Goal: Task Accomplishment & Management: Manage account settings

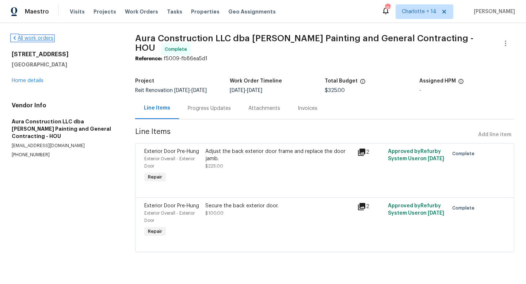
click at [31, 39] on link "All work orders" at bounding box center [33, 38] width 42 height 5
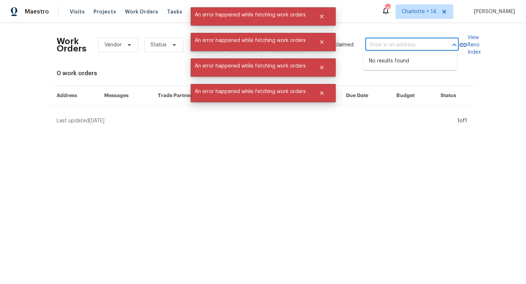
click at [380, 43] on input "text" at bounding box center [401, 44] width 73 height 11
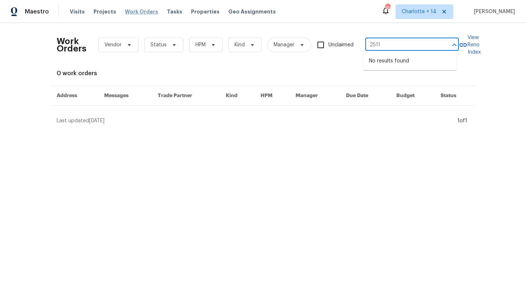
type input "2511"
click at [142, 13] on span "Work Orders" at bounding box center [141, 11] width 33 height 7
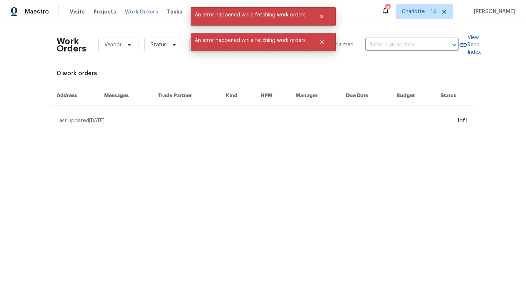
click at [142, 13] on span "Work Orders" at bounding box center [141, 11] width 33 height 7
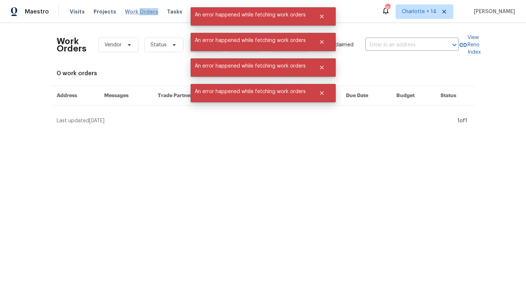
click at [142, 13] on span "Work Orders" at bounding box center [141, 11] width 33 height 7
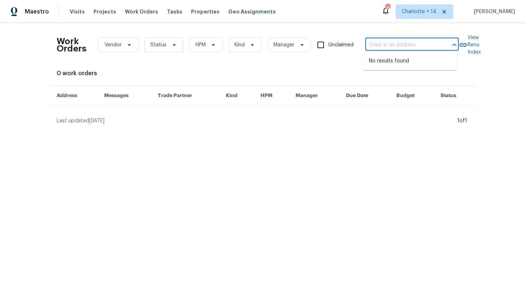
click at [418, 47] on input "text" at bounding box center [401, 44] width 73 height 11
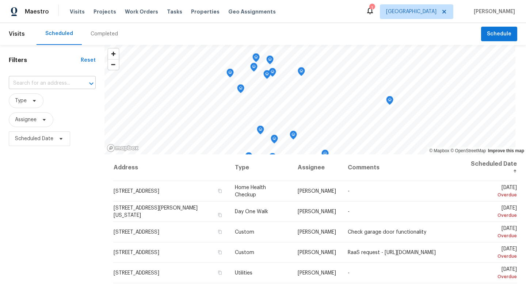
click at [48, 81] on input "text" at bounding box center [42, 83] width 67 height 11
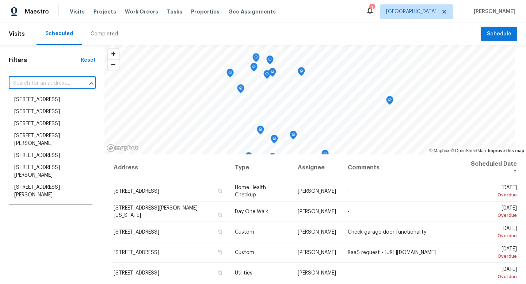
click at [141, 8] on div "Visits Projects Work Orders Tasks Properties Geo Assignments" at bounding box center [177, 11] width 215 height 15
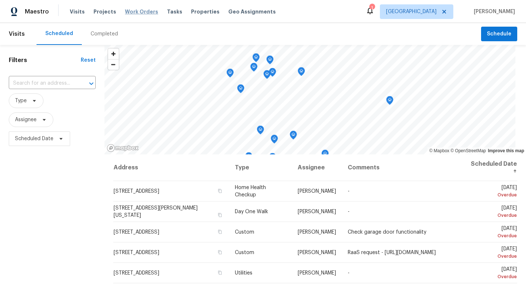
click at [138, 14] on span "Work Orders" at bounding box center [141, 11] width 33 height 7
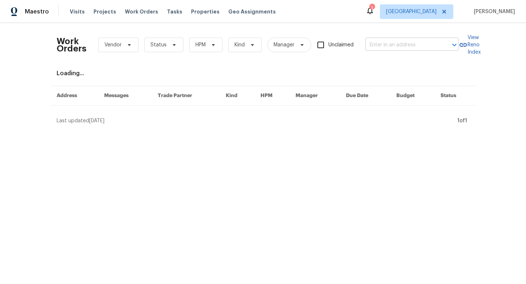
click at [385, 46] on input "text" at bounding box center [401, 44] width 73 height 11
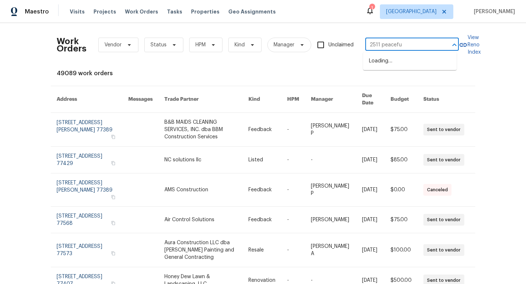
type input "2511 peaceful"
click at [414, 67] on li "2511 Peaceful Valley Dr, Spring, TX 77373" at bounding box center [410, 61] width 94 height 12
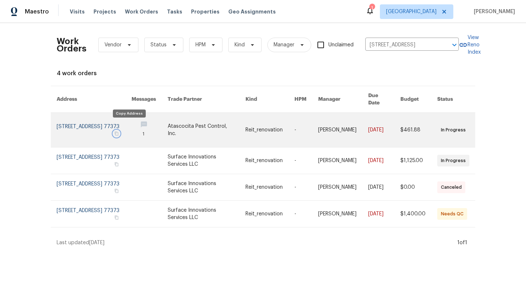
click at [120, 130] on button "button" at bounding box center [116, 133] width 7 height 7
click at [114, 121] on link at bounding box center [94, 130] width 75 height 34
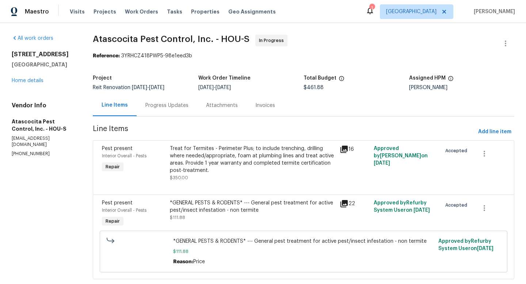
click at [168, 108] on div "Progress Updates" at bounding box center [166, 105] width 43 height 7
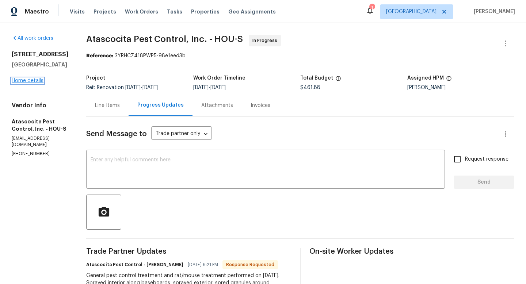
click at [27, 83] on link "Home details" at bounding box center [28, 80] width 32 height 5
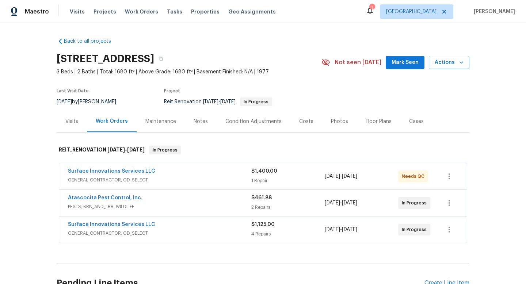
click at [209, 201] on div "Atascocita Pest Control, Inc." at bounding box center [159, 198] width 183 height 9
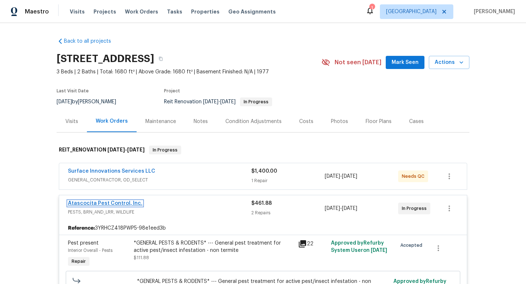
click at [100, 201] on link "Atascocita Pest Control, Inc." at bounding box center [105, 203] width 75 height 5
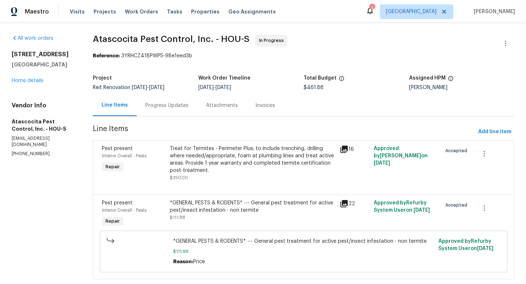
click at [164, 111] on div "Progress Updates" at bounding box center [167, 106] width 61 height 22
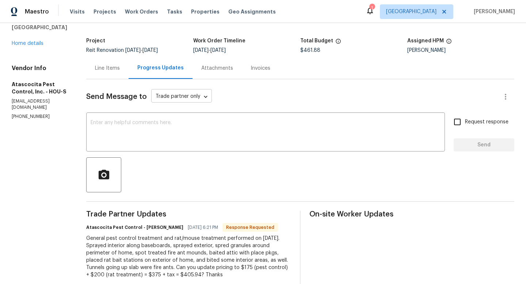
scroll to position [58, 0]
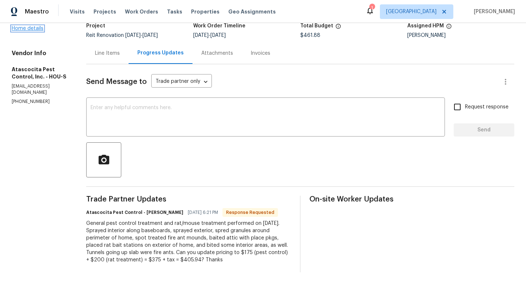
click at [39, 31] on link "Home details" at bounding box center [28, 28] width 32 height 5
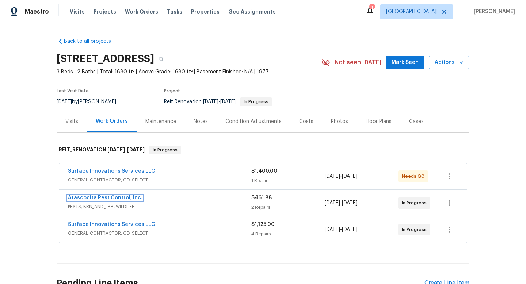
click at [116, 200] on link "Atascocita Pest Control, Inc." at bounding box center [105, 197] width 75 height 5
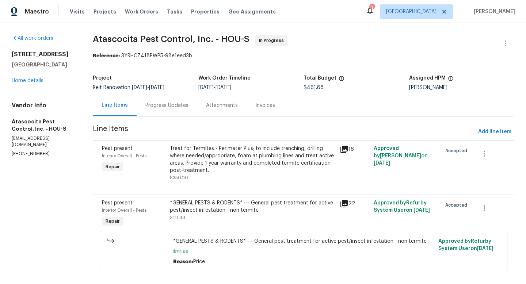
click at [164, 112] on div "Progress Updates" at bounding box center [167, 106] width 61 height 22
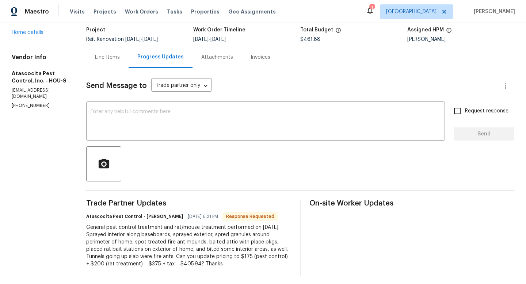
scroll to position [58, 0]
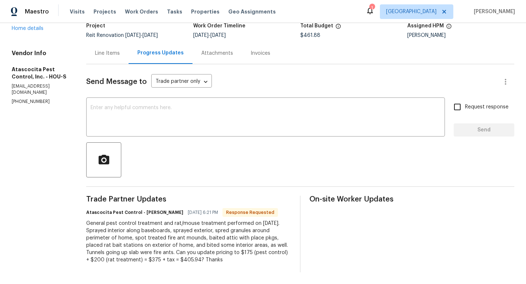
click at [99, 50] on div "Line Items" at bounding box center [107, 53] width 25 height 7
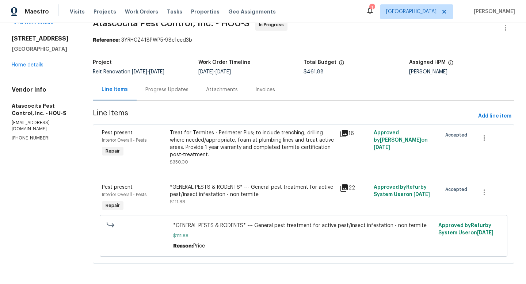
click at [206, 143] on div "Treat for Termites - Perimeter Plus; to include trenching, drilling where neede…" at bounding box center [253, 143] width 166 height 29
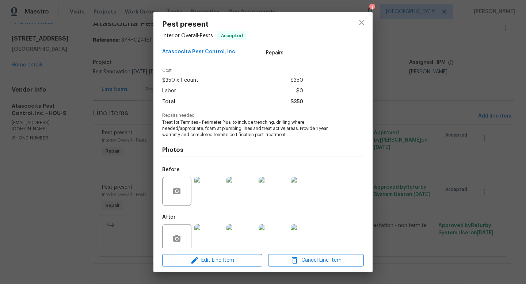
scroll to position [0, 0]
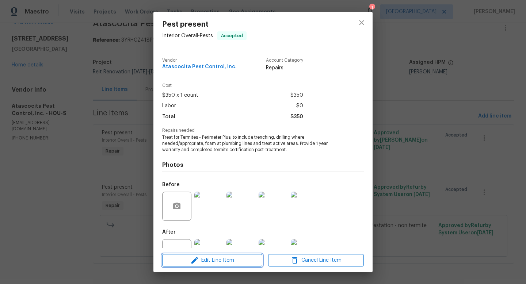
click at [215, 257] on span "Edit Line Item" at bounding box center [212, 260] width 96 height 9
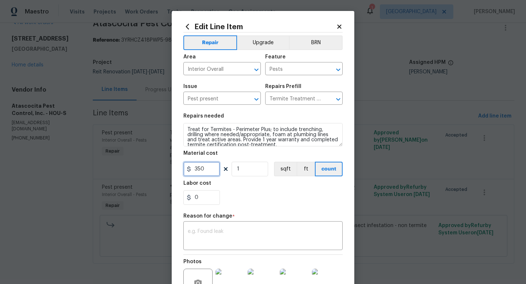
click at [205, 163] on input "350" at bounding box center [201, 169] width 37 height 15
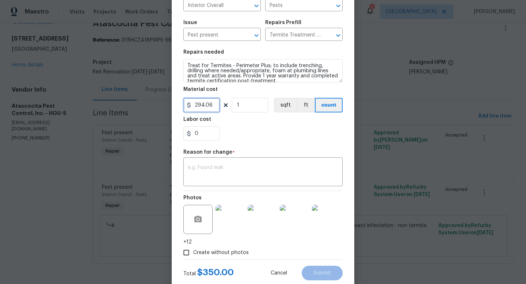
scroll to position [83, 0]
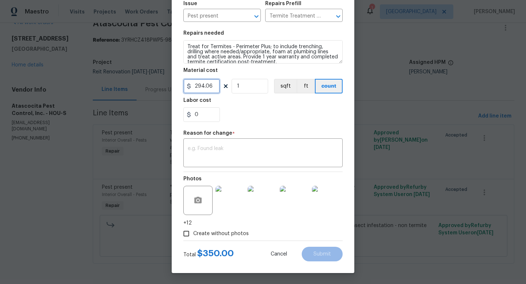
type input "294.06"
click at [247, 171] on div "Repair Upgrade BRN Area Interior Overall ​ Feature Pests ​ Issue Pest present ​…" at bounding box center [262, 95] width 159 height 291
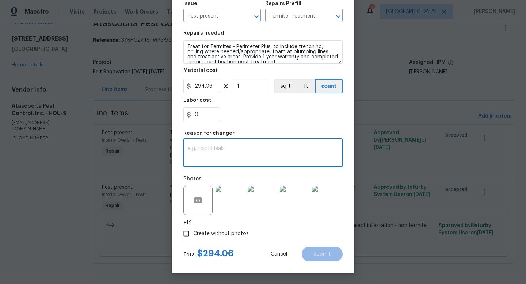
click at [242, 157] on textarea at bounding box center [263, 153] width 151 height 15
type textarea "price"
click at [329, 253] on button "Submit" at bounding box center [322, 254] width 41 height 15
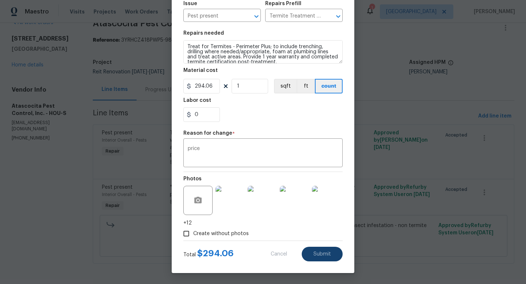
type input "350"
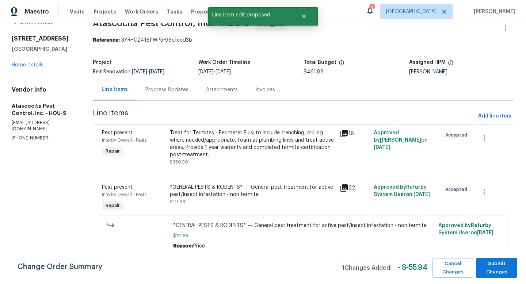
scroll to position [0, 0]
click at [38, 62] on link "Home details" at bounding box center [28, 64] width 32 height 5
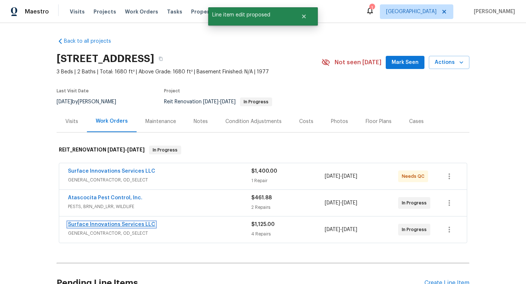
click at [100, 224] on link "Surface Innovations Services LLC" at bounding box center [111, 224] width 87 height 5
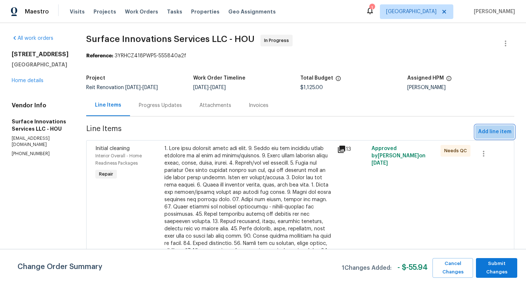
click at [489, 133] on span "Add line item" at bounding box center [494, 132] width 33 height 9
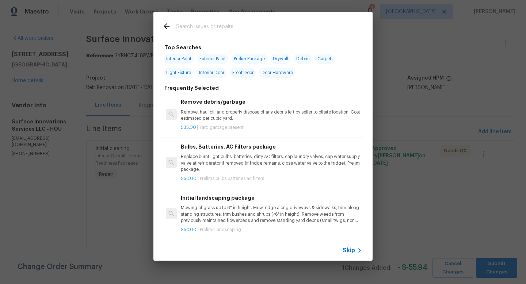
click at [207, 30] on input "text" at bounding box center [253, 27] width 155 height 11
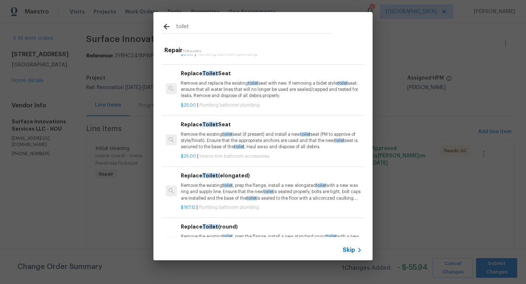
scroll to position [79, 0]
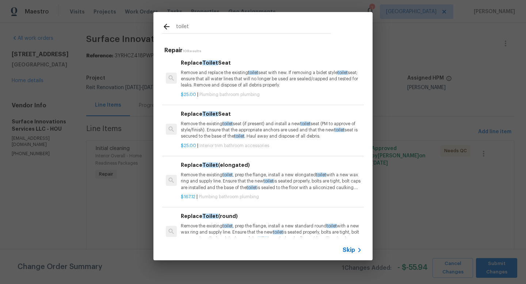
type input "toilet"
click at [207, 177] on p "Remove the existing toilet , prep the flange, install a new elongated toilet wi…" at bounding box center [271, 181] width 181 height 19
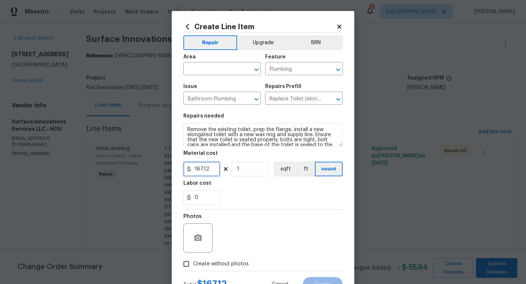
drag, startPoint x: 206, startPoint y: 171, endPoint x: 163, endPoint y: 172, distance: 43.1
click at [164, 173] on div "Create Line Item Repair Upgrade BRN Area ​ Feature Plumbing ​ Issue Bathroom Pl…" at bounding box center [263, 142] width 526 height 284
type input "200"
click at [198, 232] on button "button" at bounding box center [198, 238] width 18 height 18
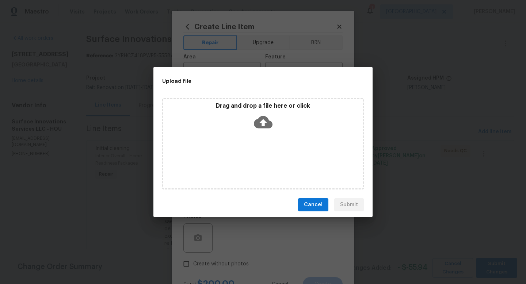
click at [284, 164] on div "Drag and drop a file here or click" at bounding box center [263, 143] width 202 height 91
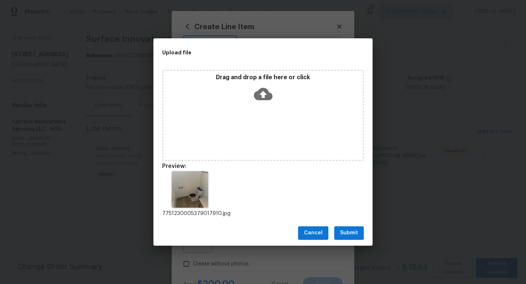
click at [341, 233] on span "Submit" at bounding box center [349, 233] width 18 height 9
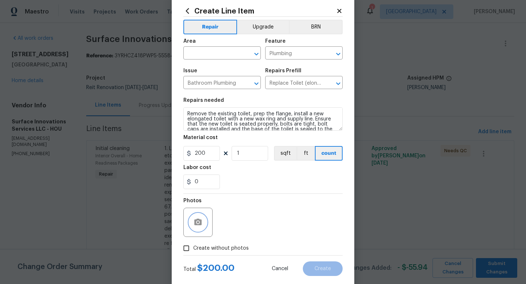
scroll to position [31, 0]
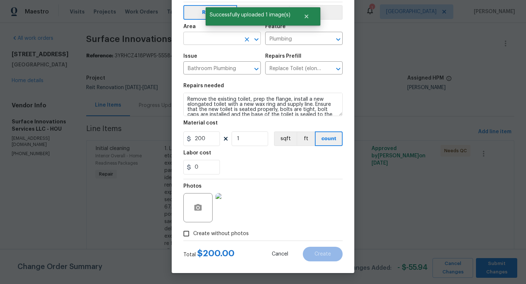
click at [214, 44] on input "text" at bounding box center [211, 39] width 57 height 11
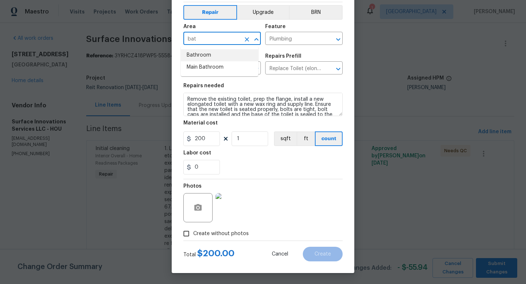
click at [213, 55] on li "Bathroom" at bounding box center [219, 55] width 77 height 12
type input "Bathroom"
click at [315, 257] on span "Create" at bounding box center [323, 254] width 16 height 5
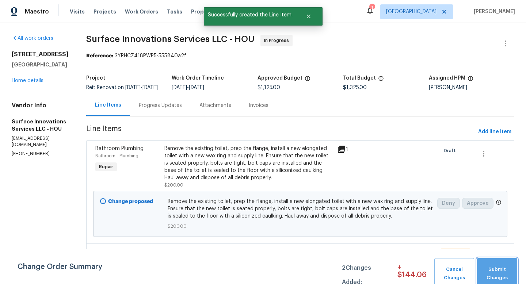
click at [496, 271] on span "Submit Changes" at bounding box center [497, 274] width 33 height 17
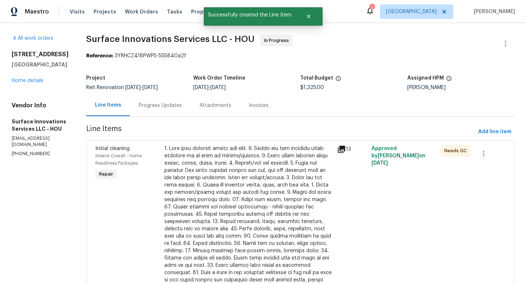
click at [27, 78] on div "2511 Peaceful Valley Dr Spring, TX 77373 Home details" at bounding box center [40, 68] width 57 height 34
click at [28, 79] on link "Home details" at bounding box center [28, 80] width 32 height 5
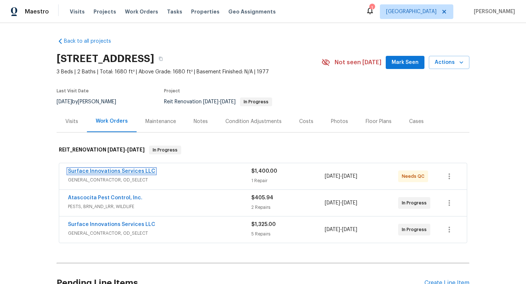
click at [130, 172] on link "Surface Innovations Services LLC" at bounding box center [111, 171] width 87 height 5
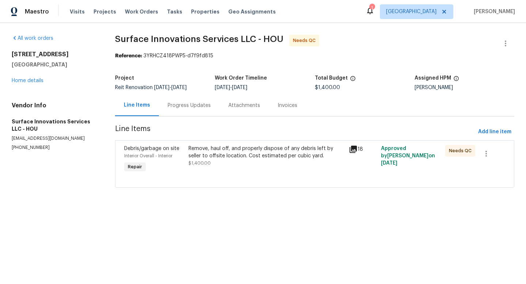
click at [225, 151] on div "Remove, haul off, and properly dispose of any debris left by seller to offsite …" at bounding box center [267, 152] width 156 height 15
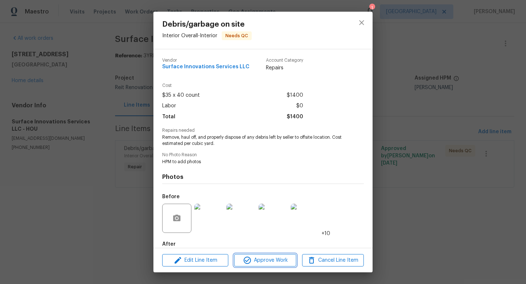
click at [267, 258] on span "Approve Work" at bounding box center [264, 260] width 57 height 9
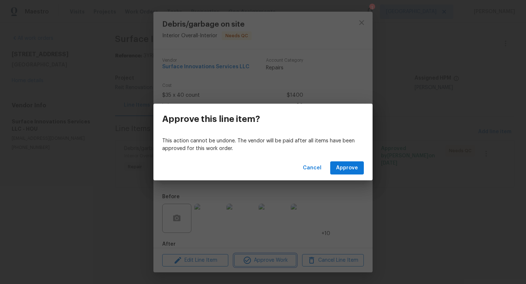
click at [357, 19] on div "Approve this line item? This action cannot be undone. The vendor will be paid a…" at bounding box center [263, 142] width 526 height 284
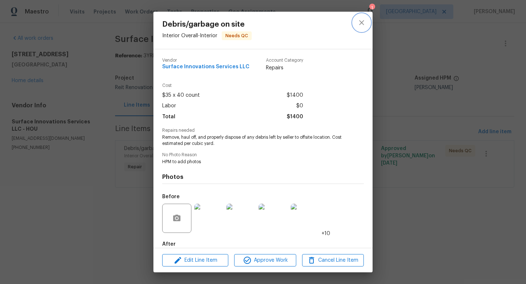
click at [359, 29] on button "close" at bounding box center [362, 23] width 18 height 18
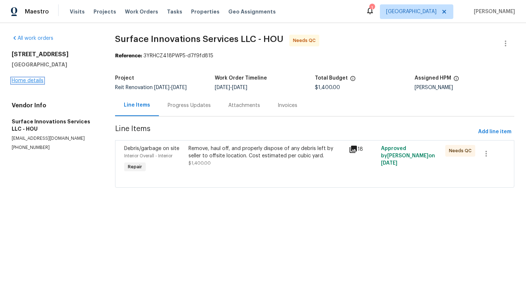
click at [26, 80] on link "Home details" at bounding box center [28, 80] width 32 height 5
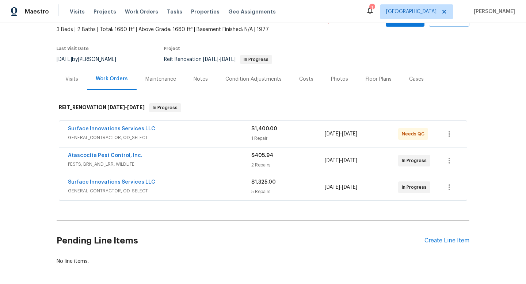
scroll to position [79, 0]
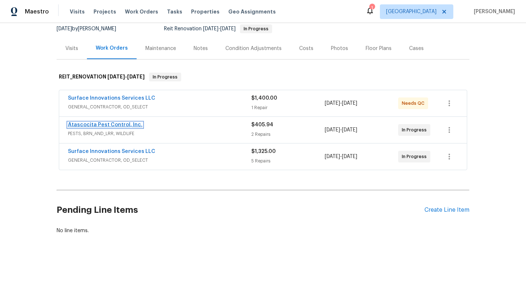
click at [126, 122] on link "Atascocita Pest Control, Inc." at bounding box center [105, 124] width 75 height 5
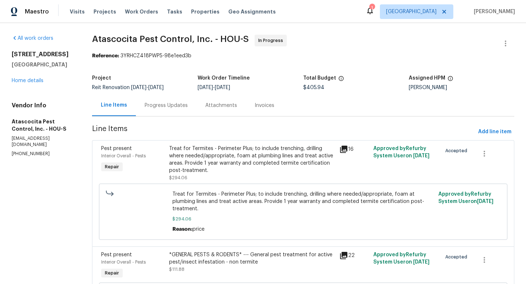
click at [192, 168] on div "Treat for Termites - Perimeter Plus; to include trenching, drilling where neede…" at bounding box center [252, 159] width 166 height 29
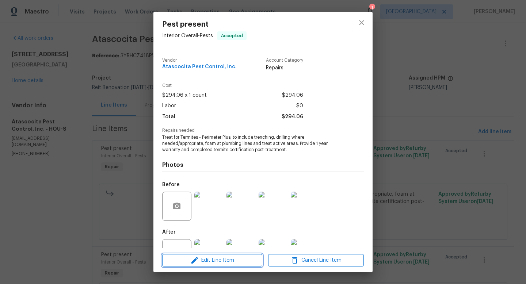
click at [220, 258] on span "Edit Line Item" at bounding box center [212, 260] width 96 height 9
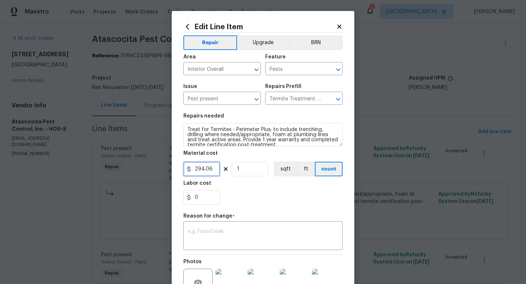
drag, startPoint x: 210, startPoint y: 169, endPoint x: 148, endPoint y: 167, distance: 62.1
click at [148, 167] on div "Edit Line Item Repair Upgrade BRN Area Interior Overall ​ Feature Pests ​ Issue…" at bounding box center [263, 142] width 526 height 284
type input "189.44"
click at [233, 245] on div "x ​" at bounding box center [262, 236] width 159 height 27
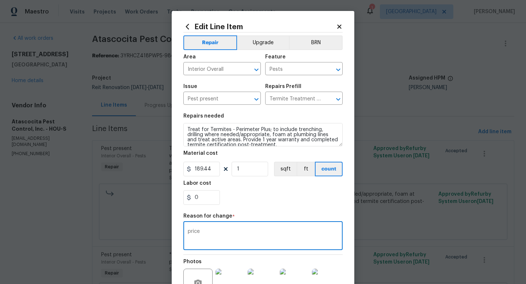
scroll to position [83, 0]
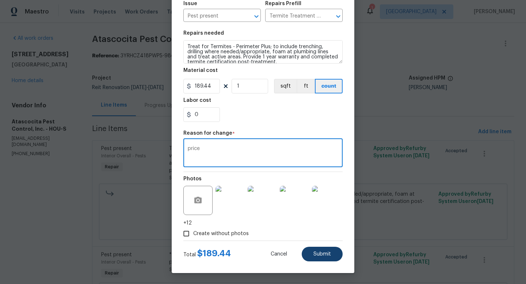
type textarea "price"
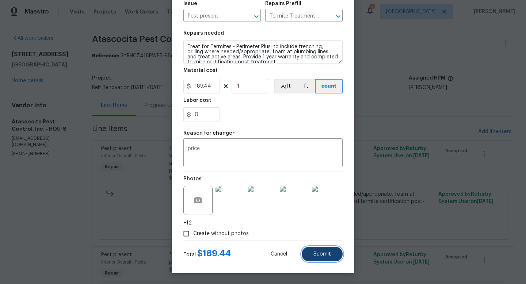
click at [307, 254] on button "Submit" at bounding box center [322, 254] width 41 height 15
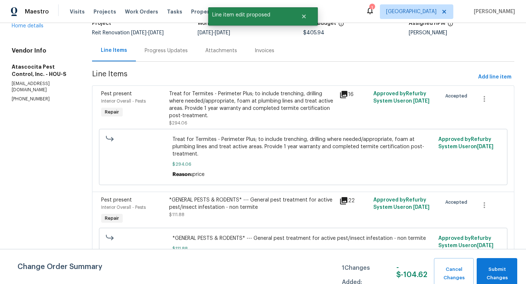
scroll to position [74, 0]
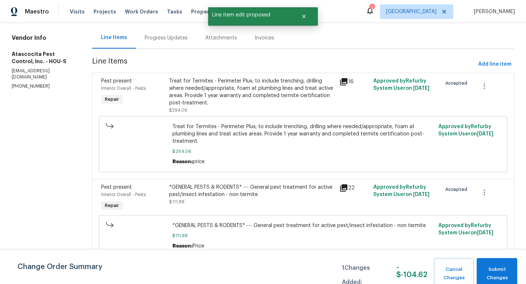
click at [231, 188] on div "*GENERAL PESTS & RODENTS* --- General pest treatment for active pest/insect inf…" at bounding box center [252, 191] width 166 height 15
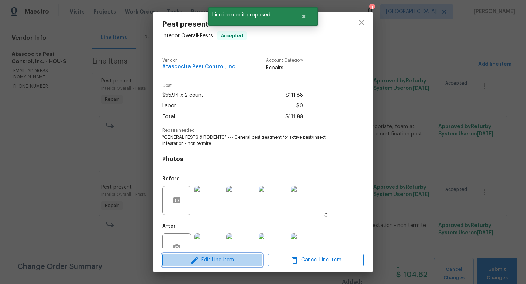
click at [214, 258] on span "Edit Line Item" at bounding box center [212, 260] width 96 height 9
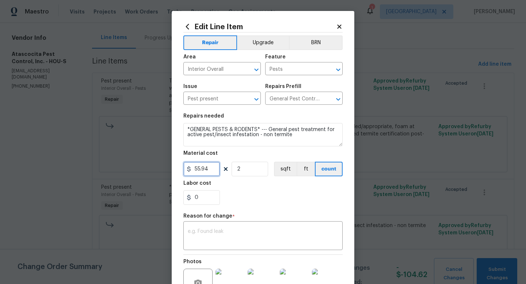
click at [208, 174] on input "55.94" at bounding box center [201, 169] width 37 height 15
click at [209, 170] on input "55.94" at bounding box center [201, 169] width 37 height 15
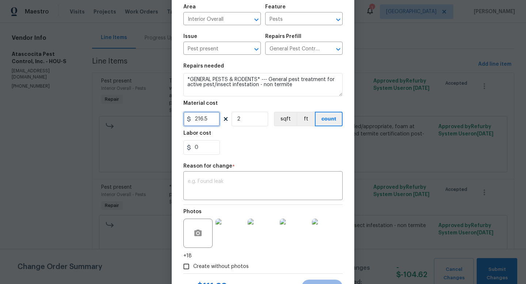
scroll to position [83, 0]
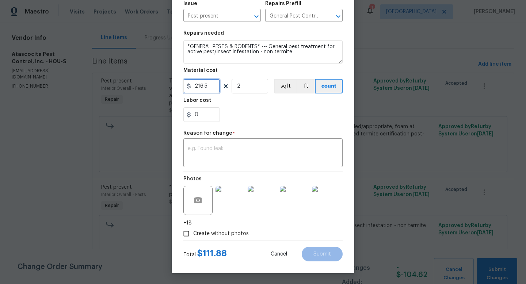
type input "216.5"
click at [249, 80] on input "2" at bounding box center [250, 86] width 37 height 15
type input "1"
click at [236, 110] on div "0" at bounding box center [262, 114] width 159 height 15
click at [239, 147] on textarea at bounding box center [263, 153] width 151 height 15
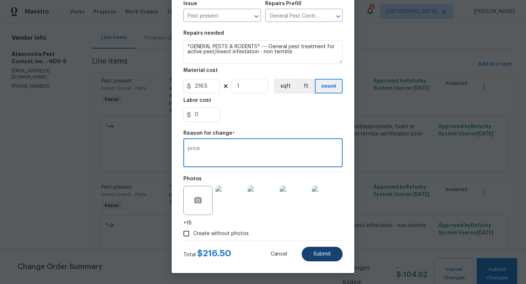
type textarea "price"
click at [329, 252] on button "Submit" at bounding box center [322, 254] width 41 height 15
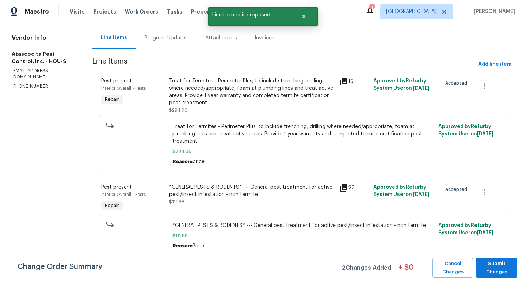
scroll to position [0, 0]
click at [491, 267] on span "Submit Changes" at bounding box center [497, 268] width 34 height 17
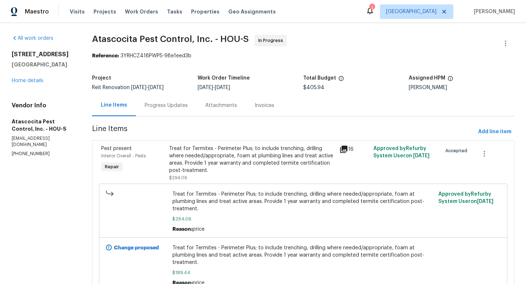
click at [156, 106] on div "Progress Updates" at bounding box center [166, 105] width 43 height 7
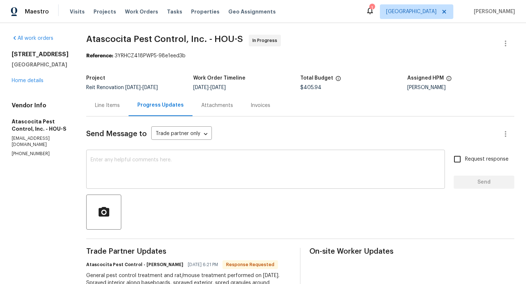
click at [201, 174] on textarea at bounding box center [266, 170] width 350 height 26
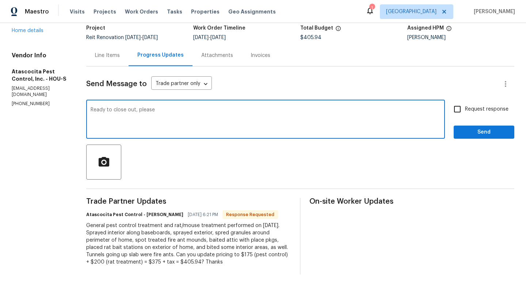
scroll to position [58, 0]
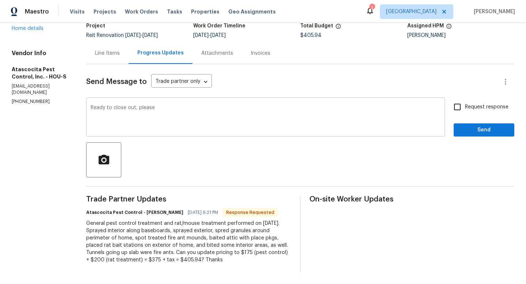
drag, startPoint x: 155, startPoint y: 98, endPoint x: 133, endPoint y: 101, distance: 22.5
click at [133, 101] on div "Ready to close out, please x ​" at bounding box center [265, 117] width 359 height 37
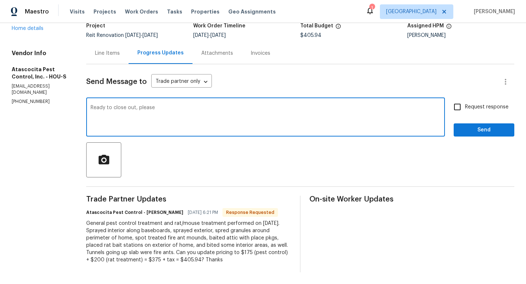
drag, startPoint x: 165, startPoint y: 100, endPoint x: 130, endPoint y: 101, distance: 35.1
click at [129, 105] on textarea "Ready to close out, please" at bounding box center [266, 118] width 350 height 26
type textarea "Ready to close out"
click at [450, 102] on input "Request response" at bounding box center [457, 106] width 15 height 15
checkbox input "true"
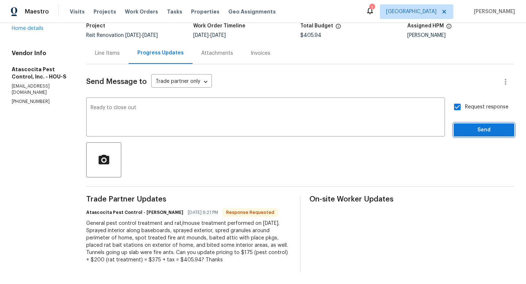
click at [463, 124] on button "Send" at bounding box center [484, 131] width 61 height 14
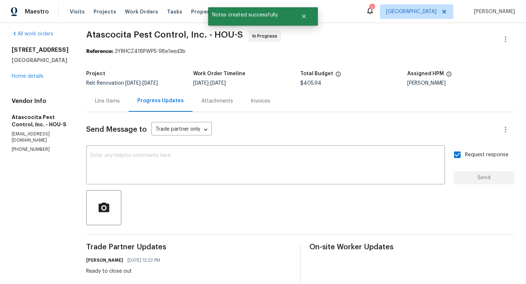
scroll to position [0, 0]
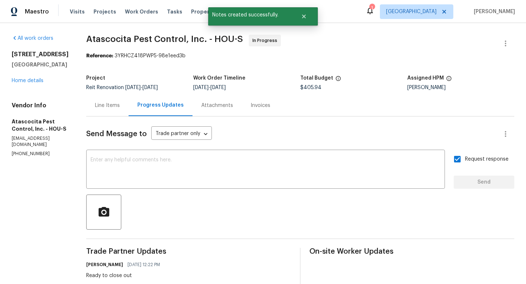
click at [95, 103] on div "Line Items" at bounding box center [107, 105] width 25 height 7
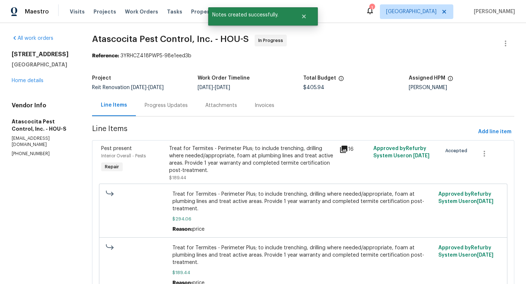
click at [227, 148] on div "Treat for Termites - Perimeter Plus; to include trenching, drilling where neede…" at bounding box center [252, 159] width 166 height 29
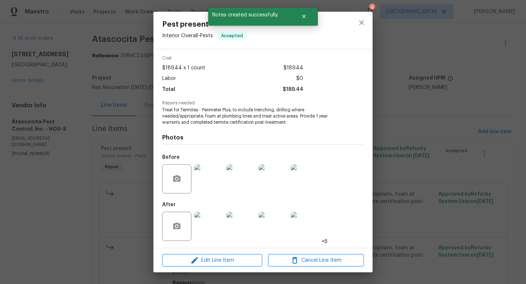
scroll to position [28, 0]
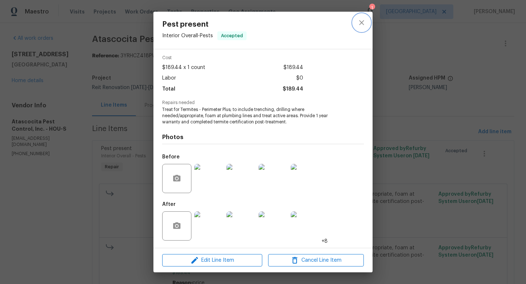
click at [365, 28] on button "close" at bounding box center [362, 23] width 18 height 18
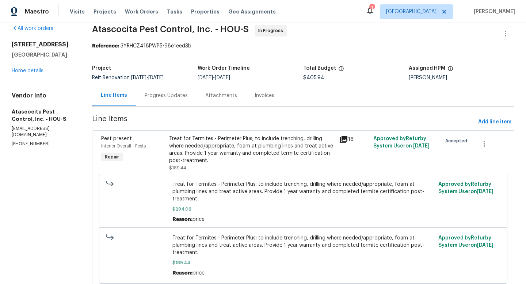
scroll to position [0, 0]
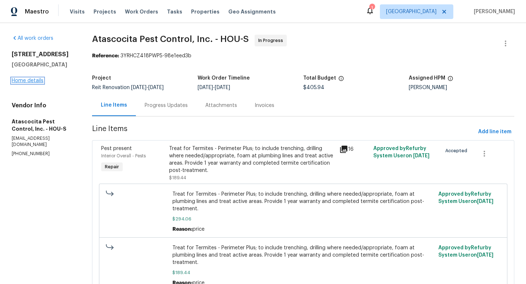
click at [40, 83] on link "Home details" at bounding box center [28, 80] width 32 height 5
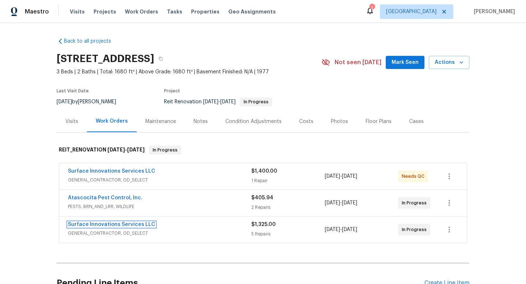
click at [98, 224] on link "Surface Innovations Services LLC" at bounding box center [111, 224] width 87 height 5
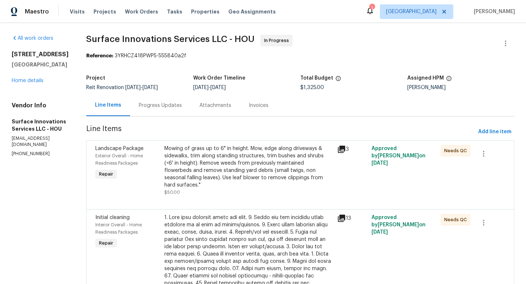
scroll to position [331, 0]
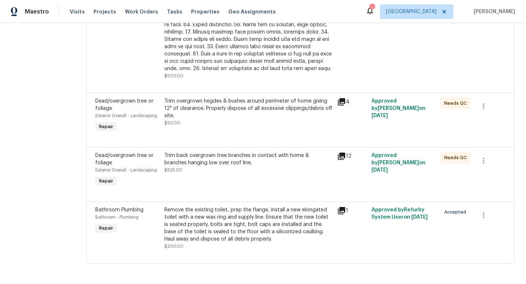
click at [244, 152] on div "Trim back overgrown tree branches in contact with home & branches hanging low o…" at bounding box center [248, 159] width 168 height 15
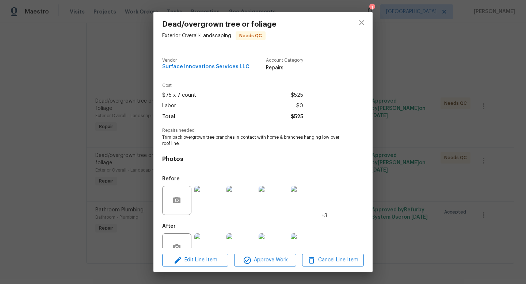
click at [223, 238] on img at bounding box center [208, 247] width 29 height 29
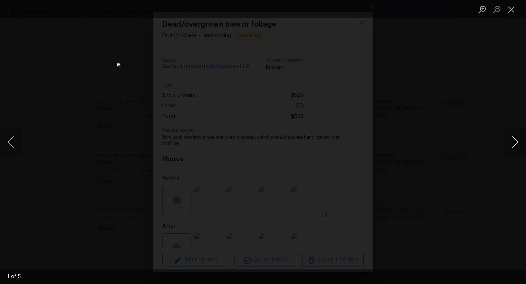
click at [518, 145] on button "Next image" at bounding box center [515, 142] width 22 height 29
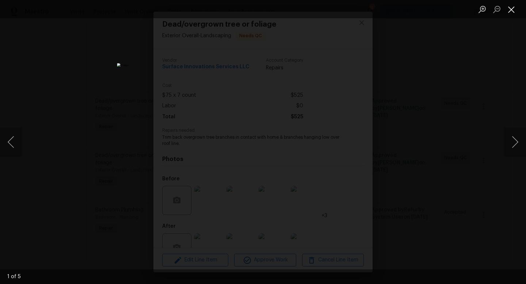
click at [515, 13] on button "Close lightbox" at bounding box center [511, 9] width 15 height 13
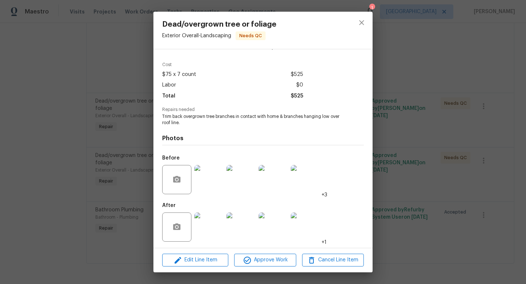
scroll to position [22, 0]
click at [365, 24] on icon "close" at bounding box center [361, 22] width 9 height 9
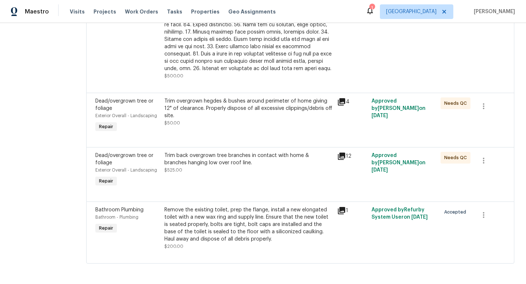
click at [262, 152] on div "Trim back overgrown tree branches in contact with home & branches hanging low o…" at bounding box center [248, 159] width 168 height 15
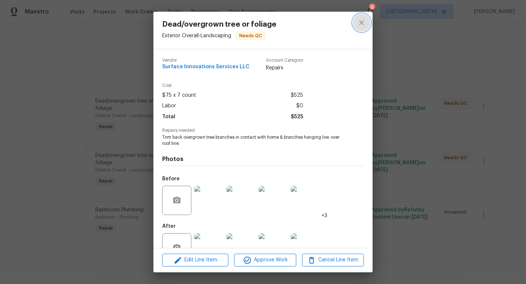
click at [360, 29] on button "close" at bounding box center [362, 23] width 18 height 18
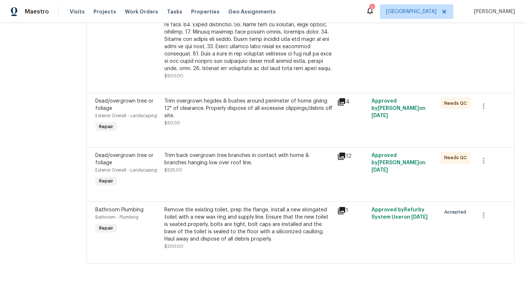
click at [287, 98] on div "Trim overgrown hegdes & bushes around perimeter of home giving 12" of clearance…" at bounding box center [248, 109] width 168 height 22
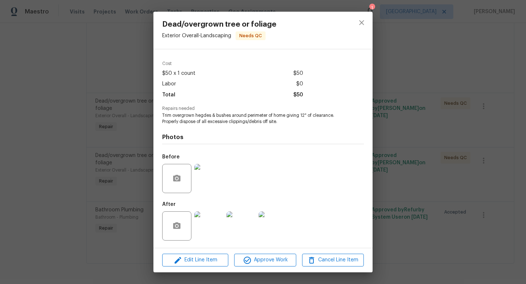
click at [204, 228] on img at bounding box center [208, 226] width 29 height 29
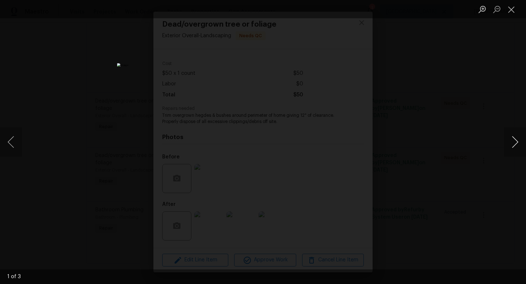
drag, startPoint x: 499, startPoint y: 137, endPoint x: 508, endPoint y: 139, distance: 9.7
click at [499, 137] on div "Lightbox" at bounding box center [263, 142] width 526 height 284
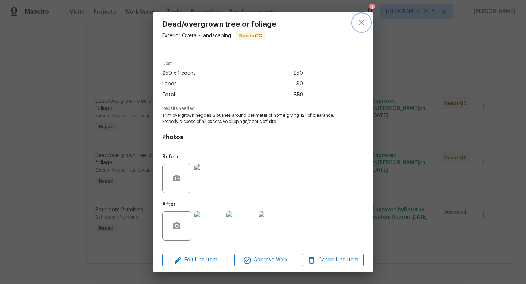
click at [365, 24] on icon "close" at bounding box center [361, 22] width 9 height 9
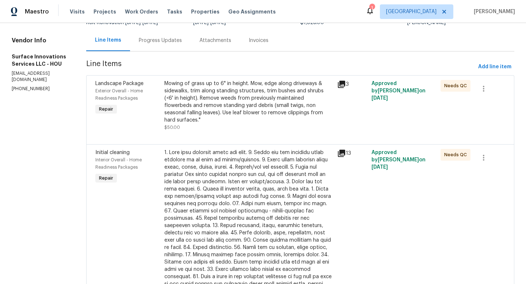
scroll to position [59, 0]
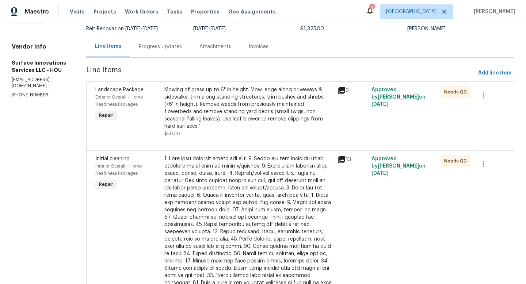
click at [253, 114] on div "Mowing of grass up to 6" in height. Mow, edge along driveways & sidewalks, trim…" at bounding box center [248, 108] width 168 height 44
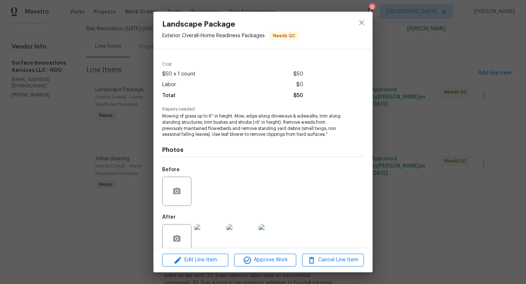
scroll to position [34, 0]
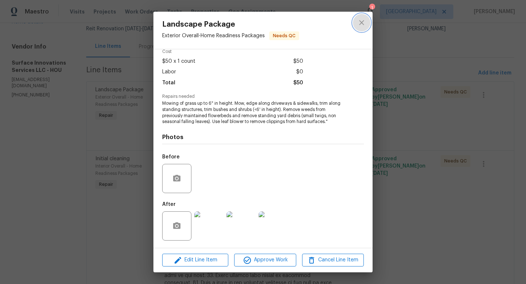
click at [364, 20] on icon "close" at bounding box center [361, 22] width 9 height 9
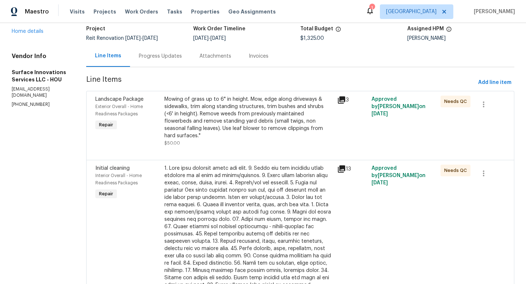
scroll to position [0, 0]
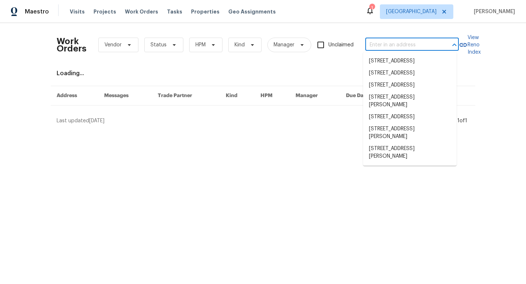
click at [377, 39] on input "text" at bounding box center [401, 44] width 73 height 11
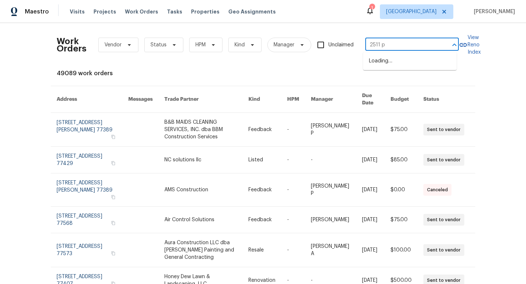
type input "2511 pe"
click at [407, 67] on li "2511 Peaceful Valley Dr, Spring, TX 77373" at bounding box center [410, 61] width 94 height 12
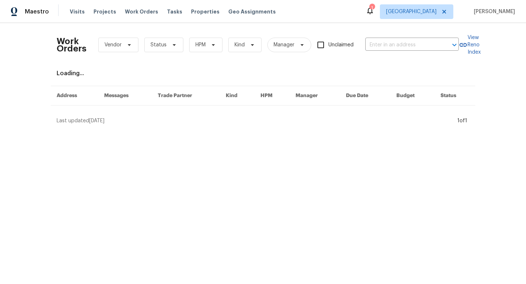
type input "2511 Peaceful Valley Dr, Spring, TX 77373"
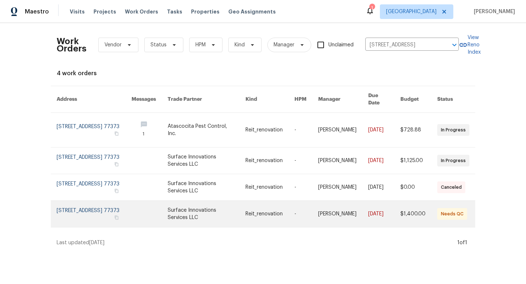
click at [163, 205] on link at bounding box center [150, 214] width 36 height 26
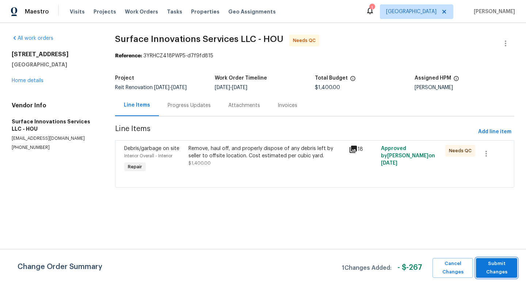
click at [502, 269] on span "Submit Changes" at bounding box center [497, 268] width 34 height 17
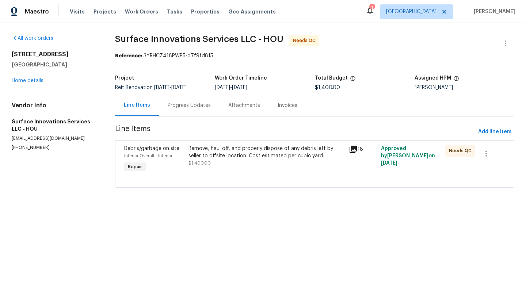
click at [233, 149] on div "Remove, haul off, and properly dispose of any debris left by seller to offsite …" at bounding box center [267, 152] width 156 height 15
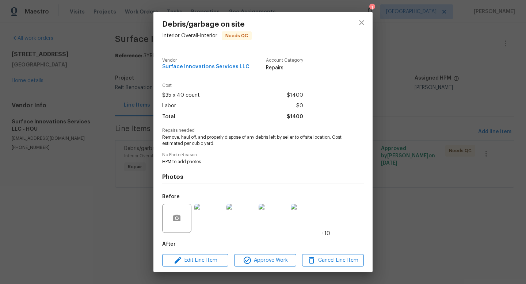
click at [212, 221] on img at bounding box center [208, 218] width 29 height 29
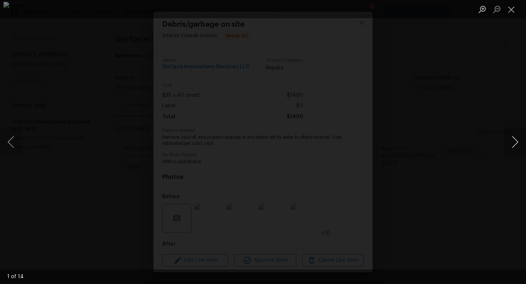
click at [517, 146] on button "Next image" at bounding box center [515, 142] width 22 height 29
drag, startPoint x: 517, startPoint y: 146, endPoint x: 514, endPoint y: 128, distance: 18.1
click at [517, 146] on button "Next image" at bounding box center [515, 142] width 22 height 29
click at [512, 11] on button "Close lightbox" at bounding box center [511, 9] width 15 height 13
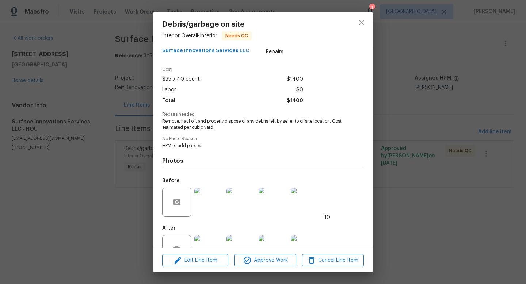
scroll to position [40, 0]
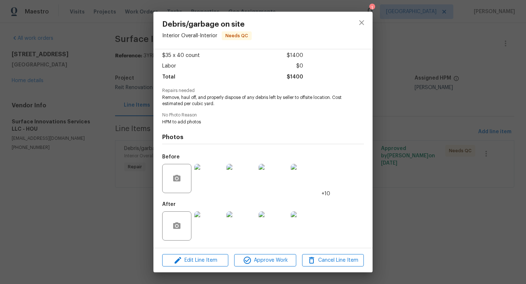
click at [210, 230] on img at bounding box center [208, 226] width 29 height 29
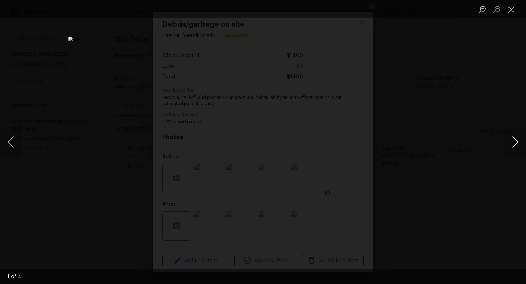
click at [511, 140] on button "Next image" at bounding box center [515, 142] width 22 height 29
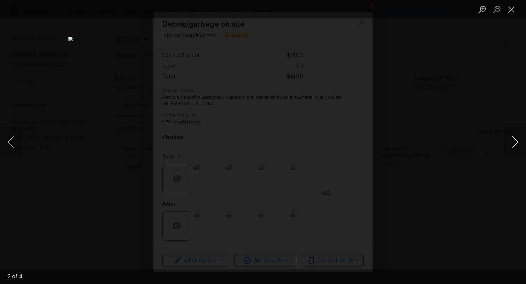
click at [511, 140] on button "Next image" at bounding box center [515, 142] width 22 height 29
click at [505, 10] on button "Close lightbox" at bounding box center [511, 9] width 15 height 13
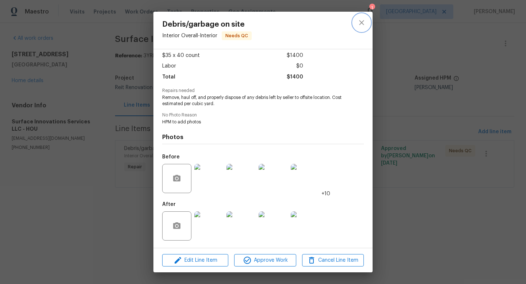
click at [363, 21] on icon "close" at bounding box center [361, 22] width 5 height 5
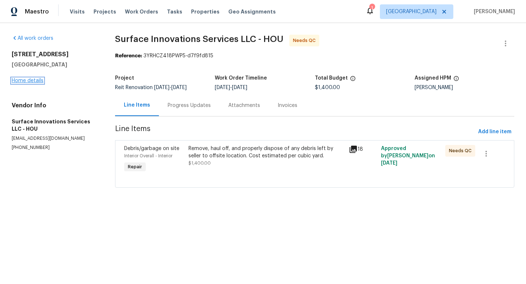
click at [19, 79] on link "Home details" at bounding box center [28, 80] width 32 height 5
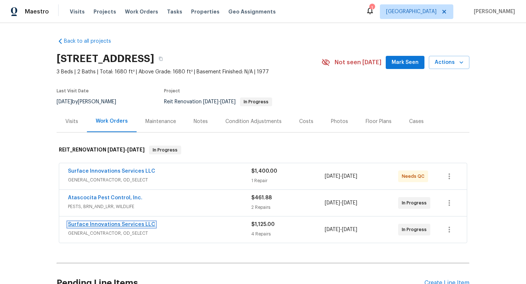
click at [114, 223] on link "Surface Innovations Services LLC" at bounding box center [111, 224] width 87 height 5
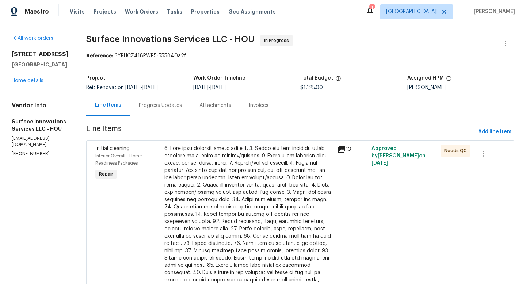
click at [280, 195] on div at bounding box center [248, 221] width 168 height 153
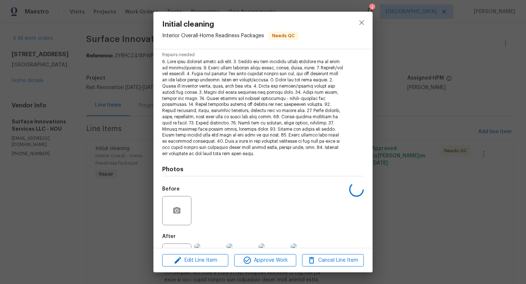
scroll to position [107, 0]
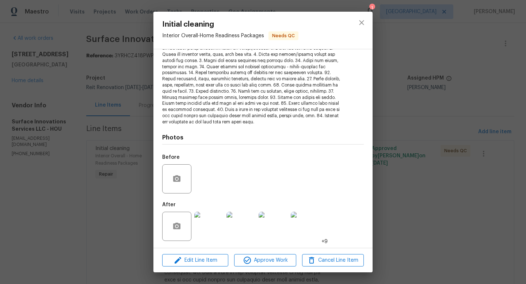
click at [216, 227] on img at bounding box center [208, 226] width 29 height 29
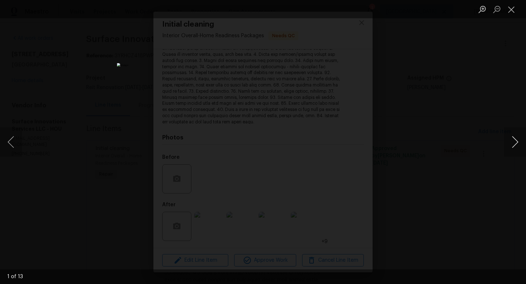
click at [515, 138] on button "Next image" at bounding box center [515, 142] width 22 height 29
click at [513, 138] on button "Next image" at bounding box center [515, 142] width 22 height 29
click at [513, 139] on button "Next image" at bounding box center [515, 142] width 22 height 29
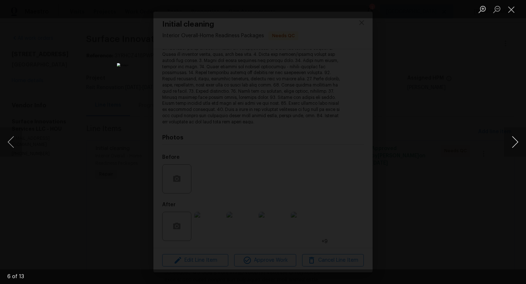
click at [513, 139] on button "Next image" at bounding box center [515, 142] width 22 height 29
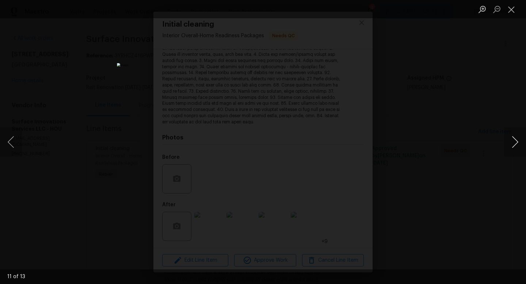
click at [513, 139] on button "Next image" at bounding box center [515, 142] width 22 height 29
click at [523, 140] on button "Next image" at bounding box center [515, 142] width 22 height 29
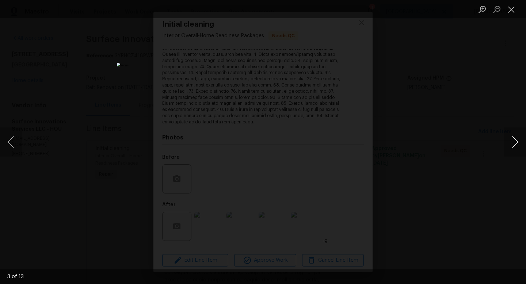
click at [521, 140] on button "Next image" at bounding box center [515, 142] width 22 height 29
click at [521, 139] on button "Next image" at bounding box center [515, 142] width 22 height 29
click at [520, 139] on button "Next image" at bounding box center [515, 142] width 22 height 29
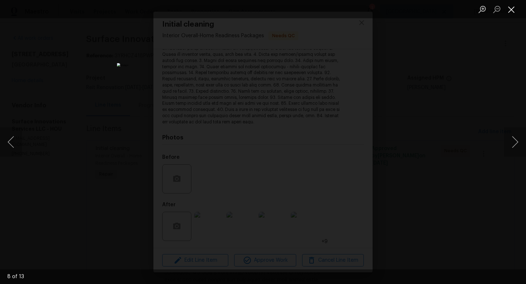
click at [513, 10] on button "Close lightbox" at bounding box center [511, 9] width 15 height 13
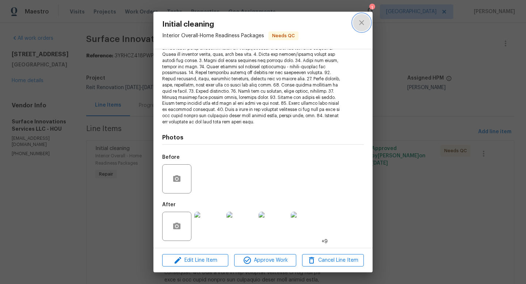
click at [362, 28] on button "close" at bounding box center [362, 23] width 18 height 18
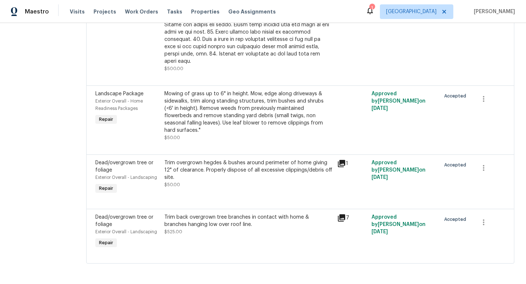
scroll to position [0, 0]
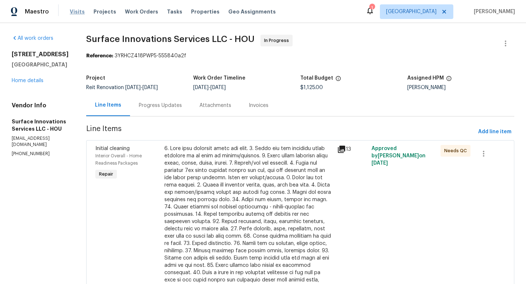
click at [71, 14] on span "Visits" at bounding box center [77, 11] width 15 height 7
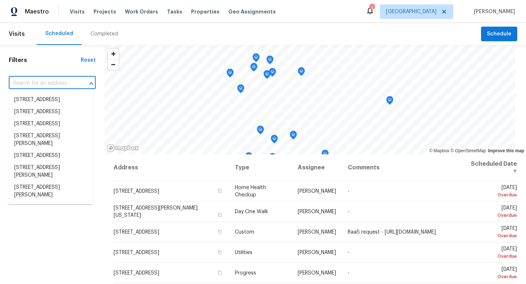
click at [51, 83] on input "text" at bounding box center [42, 83] width 67 height 11
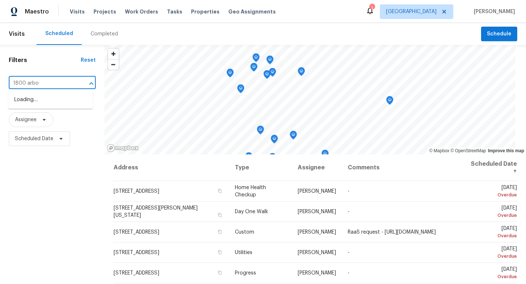
type input "1800 arbor"
click at [40, 99] on li "1800 Arbor Gln, Conroe, TX 77303" at bounding box center [50, 100] width 84 height 12
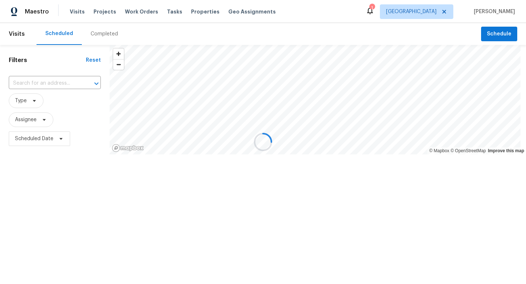
type input "1800 Arbor Gln, Conroe, TX 77303"
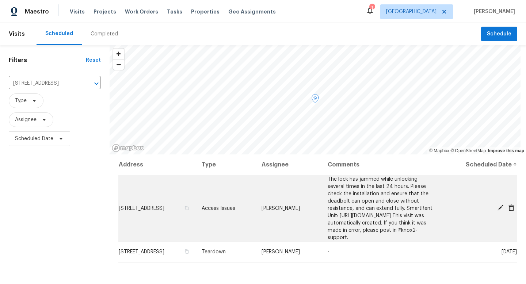
click at [498, 206] on icon at bounding box center [501, 208] width 6 height 6
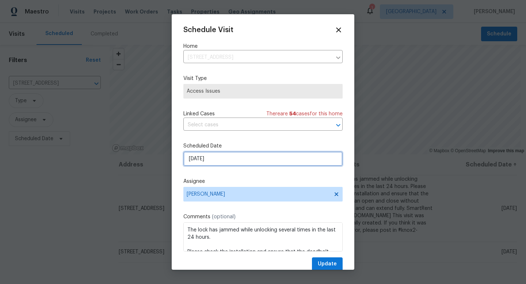
click at [234, 158] on input "10/8/2025" at bounding box center [262, 159] width 159 height 15
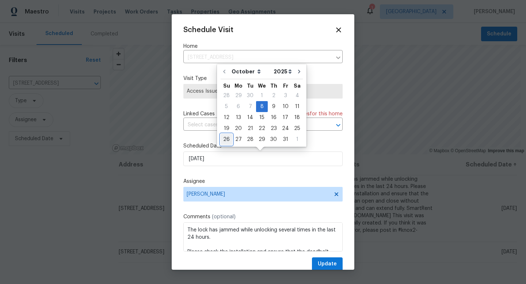
click at [227, 141] on div "26" at bounding box center [227, 139] width 12 height 10
type input "10/26/2025"
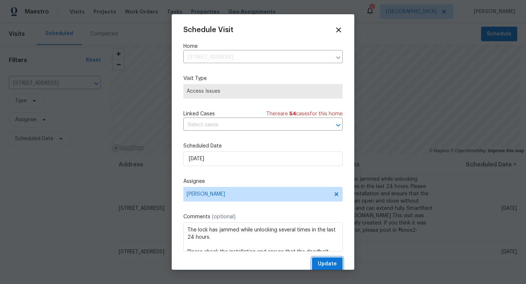
click at [325, 263] on span "Update" at bounding box center [327, 264] width 19 height 9
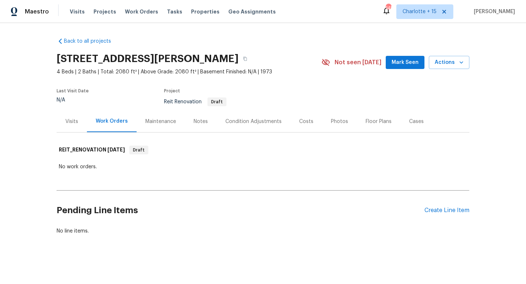
scroll to position [1, 0]
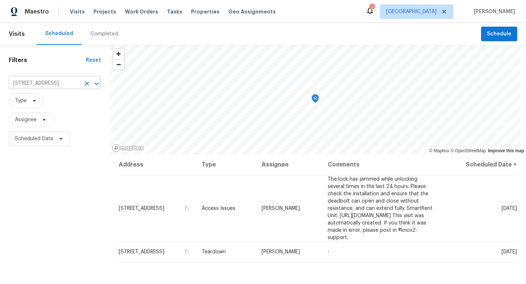
click at [41, 83] on input "1800 Arbor Gln, Conroe, TX 77303" at bounding box center [45, 83] width 72 height 11
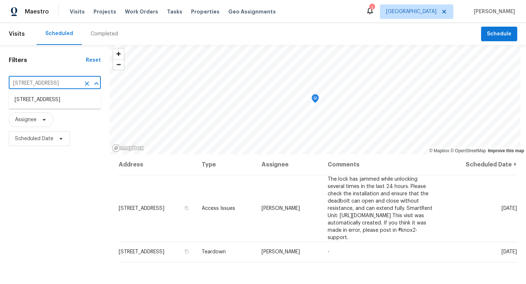
click at [41, 83] on input "1800 Arbor Gln, Conroe, TX 77303" at bounding box center [45, 83] width 72 height 11
click at [42, 83] on input "1800 Arbor Gln, Conroe, TX 77303" at bounding box center [45, 83] width 72 height 11
type input "8602"
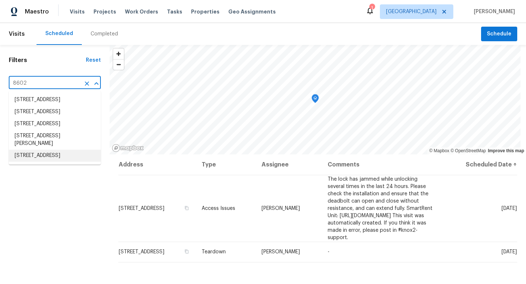
click at [43, 162] on li "8602 Malardcrest Dr, Humble, TX 77346" at bounding box center [55, 156] width 92 height 12
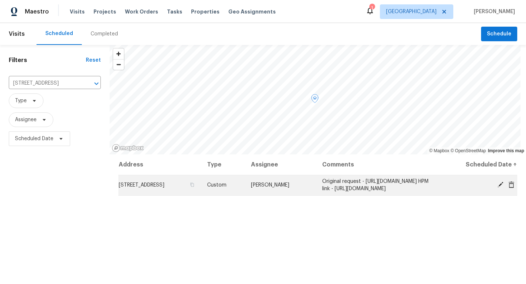
click at [183, 195] on td "8602 Malardcrest Dr, Humble, TX 77346" at bounding box center [159, 185] width 83 height 20
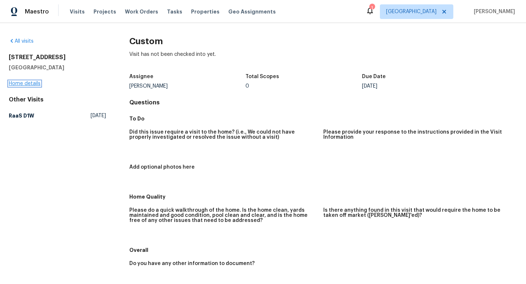
click at [30, 84] on link "Home details" at bounding box center [25, 83] width 32 height 5
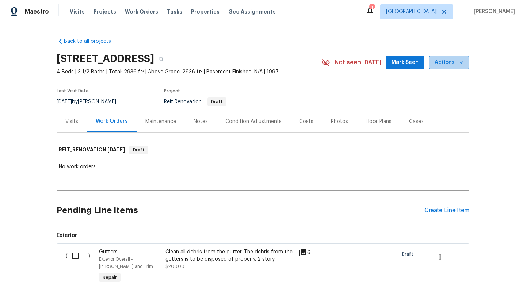
click at [444, 59] on span "Actions" at bounding box center [449, 62] width 29 height 9
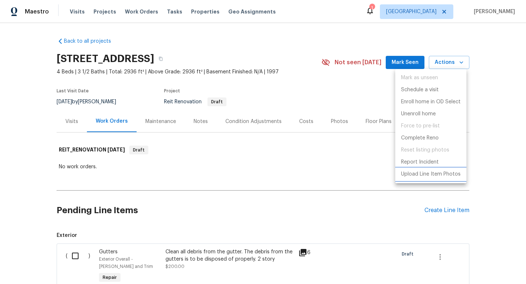
click at [426, 173] on p "Upload Line Item Photos" at bounding box center [431, 175] width 60 height 8
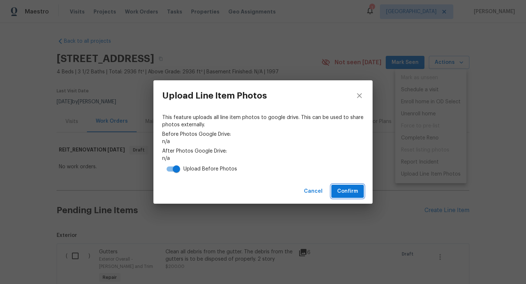
click at [348, 191] on span "Confirm" at bounding box center [347, 191] width 21 height 9
click at [356, 92] on icon "close" at bounding box center [359, 95] width 9 height 9
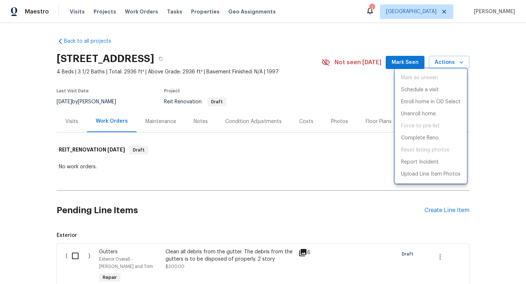
click at [271, 193] on div at bounding box center [263, 142] width 526 height 284
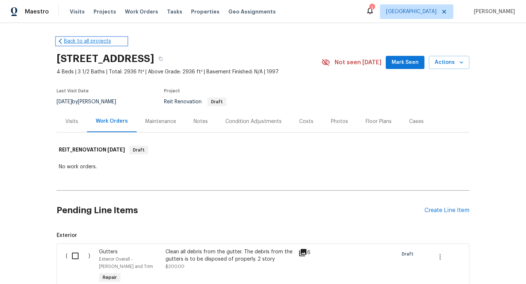
click at [73, 42] on link "Back to all projects" at bounding box center [92, 41] width 70 height 7
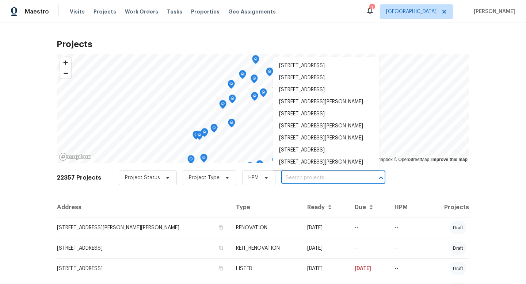
click at [304, 177] on input "text" at bounding box center [323, 177] width 84 height 11
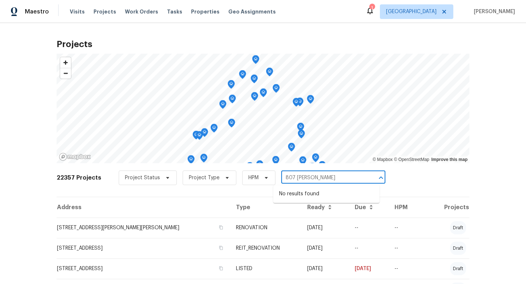
type input "807 ross"
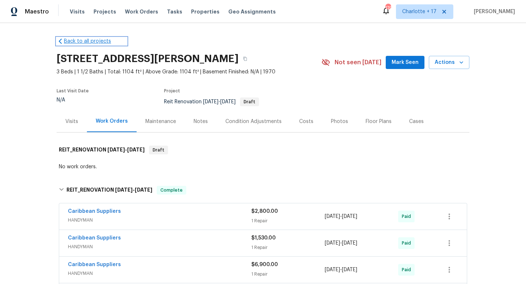
click at [91, 41] on link "Back to all projects" at bounding box center [92, 41] width 70 height 7
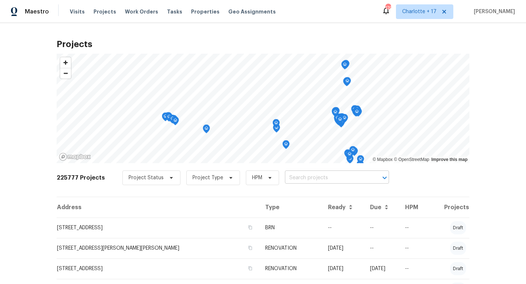
click at [293, 175] on input "text" at bounding box center [327, 177] width 84 height 11
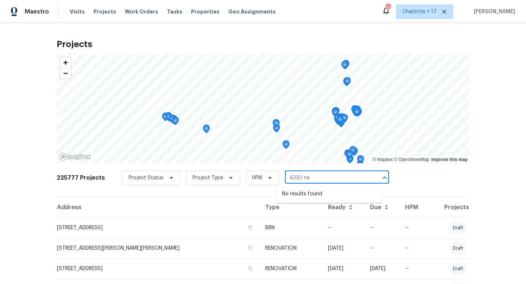
type input "4330 ne"
